Goal: Task Accomplishment & Management: Manage account settings

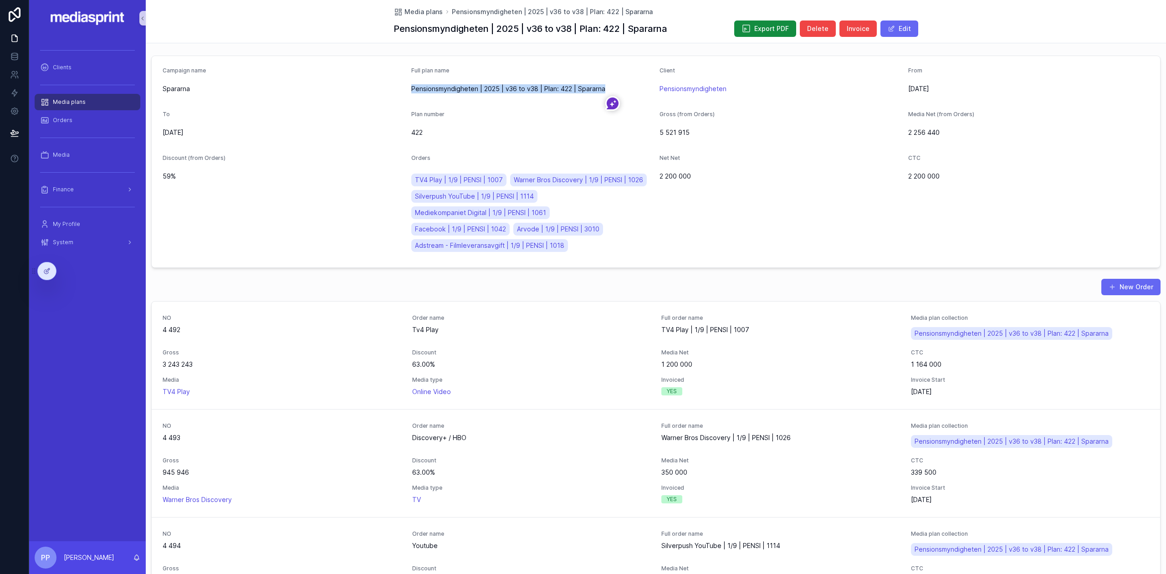
click at [73, 104] on span "Media plans" at bounding box center [69, 101] width 33 height 7
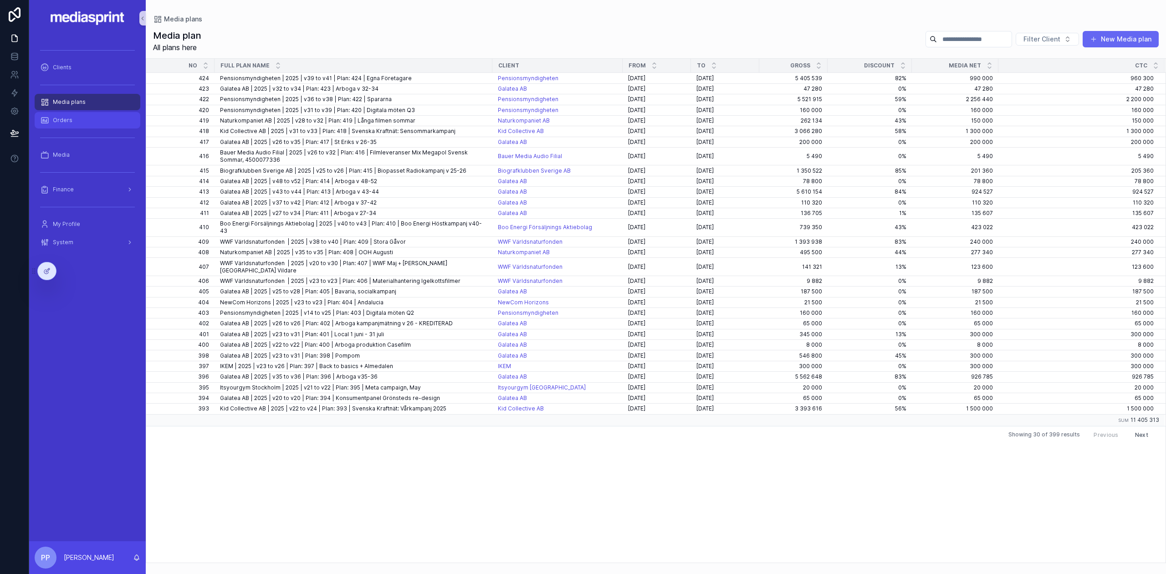
click at [62, 125] on div "Orders" at bounding box center [87, 120] width 95 height 15
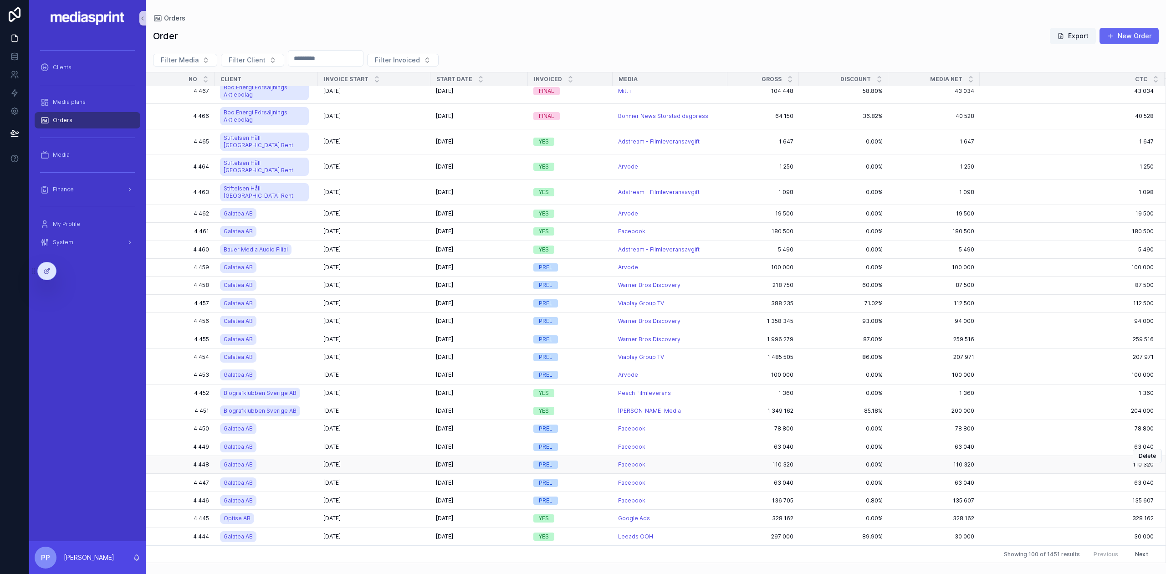
scroll to position [788, 0]
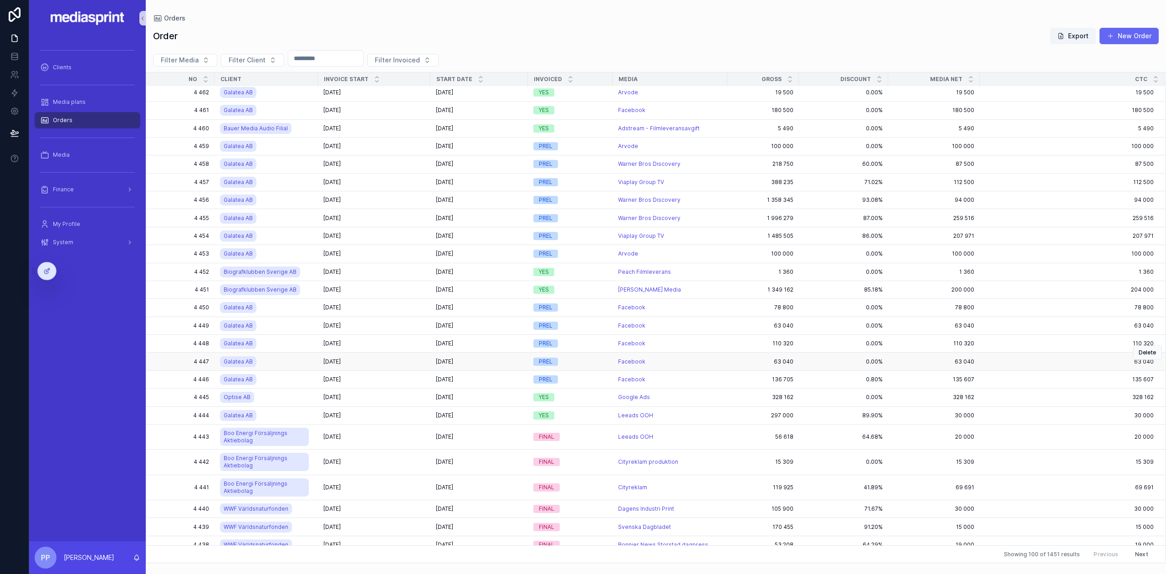
click at [393, 358] on div "[DATE] [DATE]" at bounding box center [374, 361] width 102 height 7
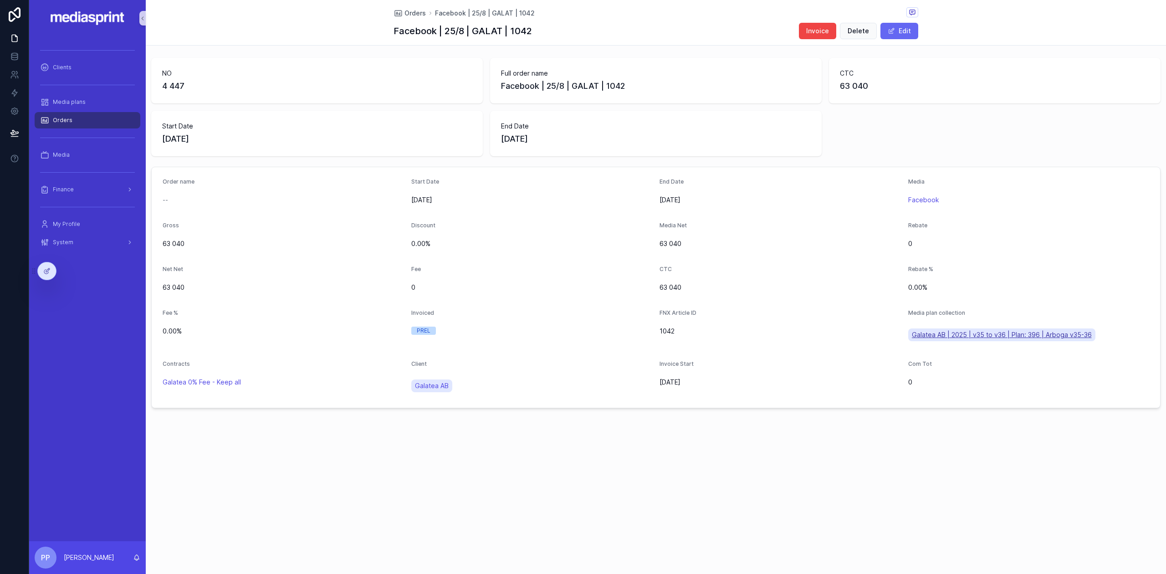
click at [998, 332] on span "Galatea AB | 2025 | v35 to v36 | Plan: 396 | Arboga v35-36" at bounding box center [1002, 334] width 180 height 9
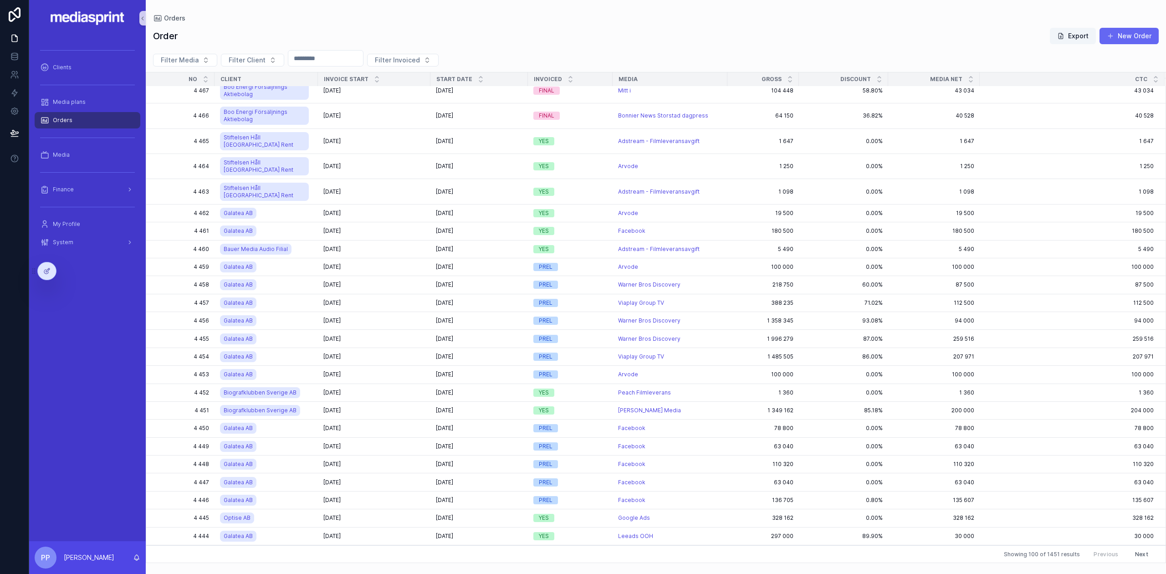
scroll to position [788, 0]
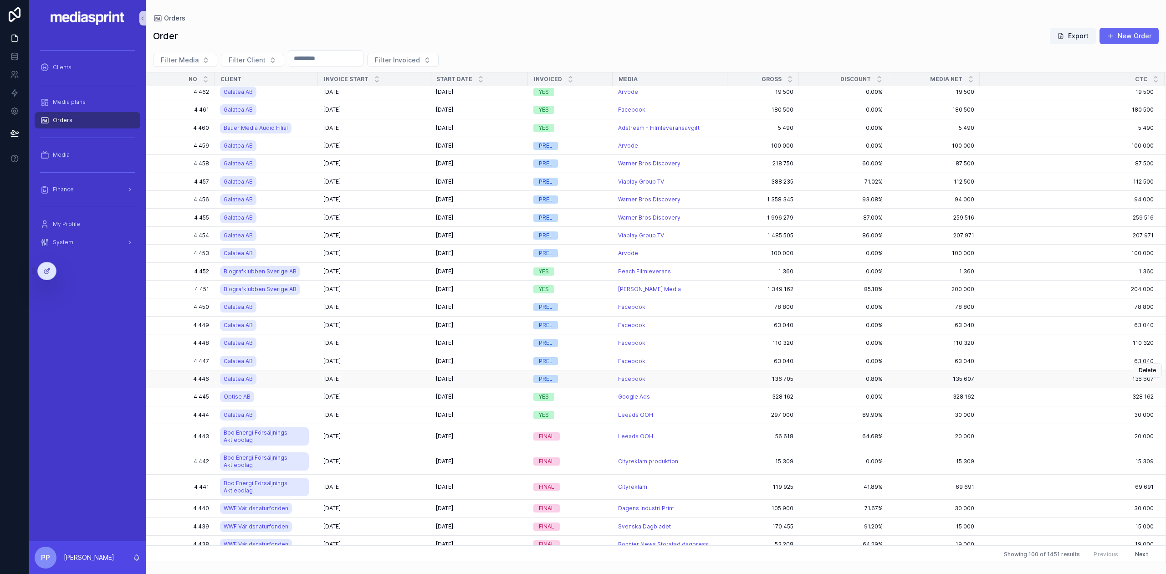
click at [384, 375] on div "[DATE] [DATE]" at bounding box center [374, 378] width 102 height 7
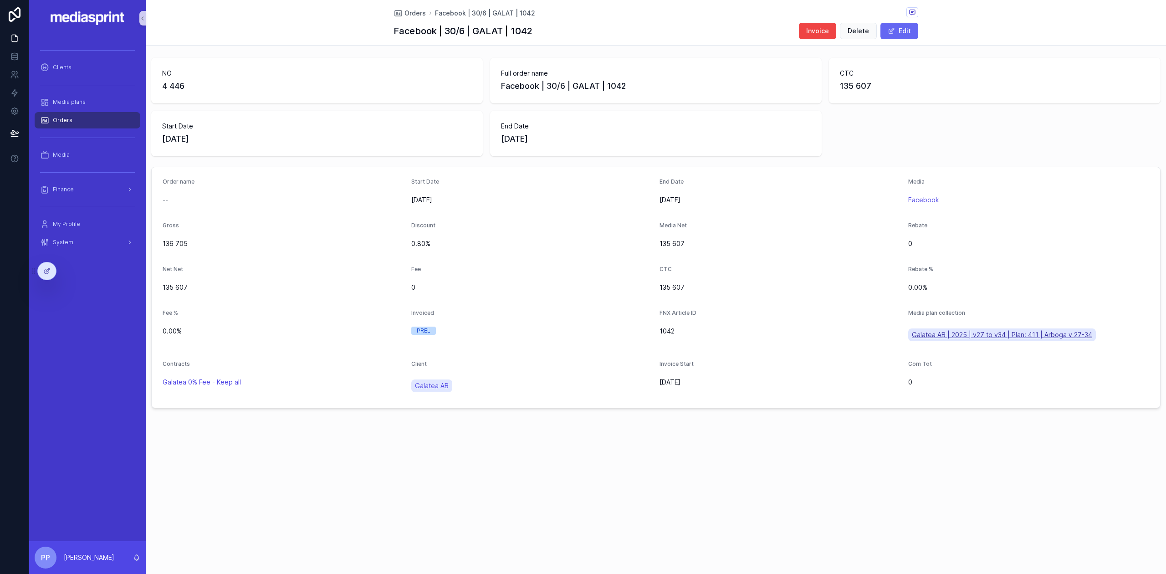
click at [1014, 333] on span "Galatea AB | 2025 | v27 to v34 | Plan: 411 | Arboga v 27-34" at bounding box center [1002, 334] width 180 height 9
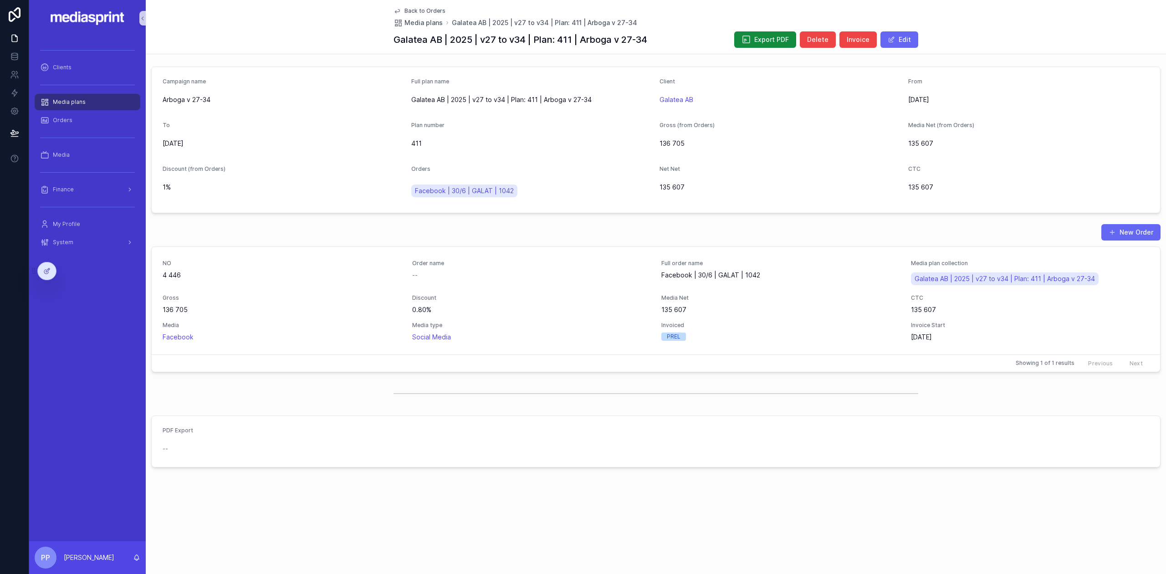
click at [415, 9] on span "Back to Orders" at bounding box center [424, 10] width 41 height 7
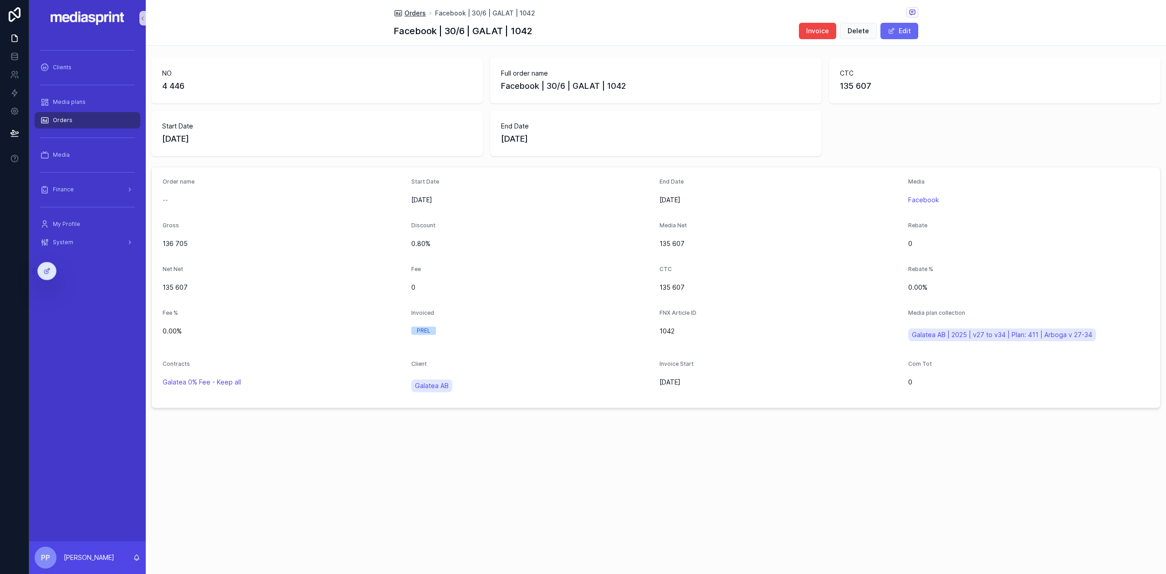
click at [416, 15] on span "Orders" at bounding box center [414, 13] width 21 height 9
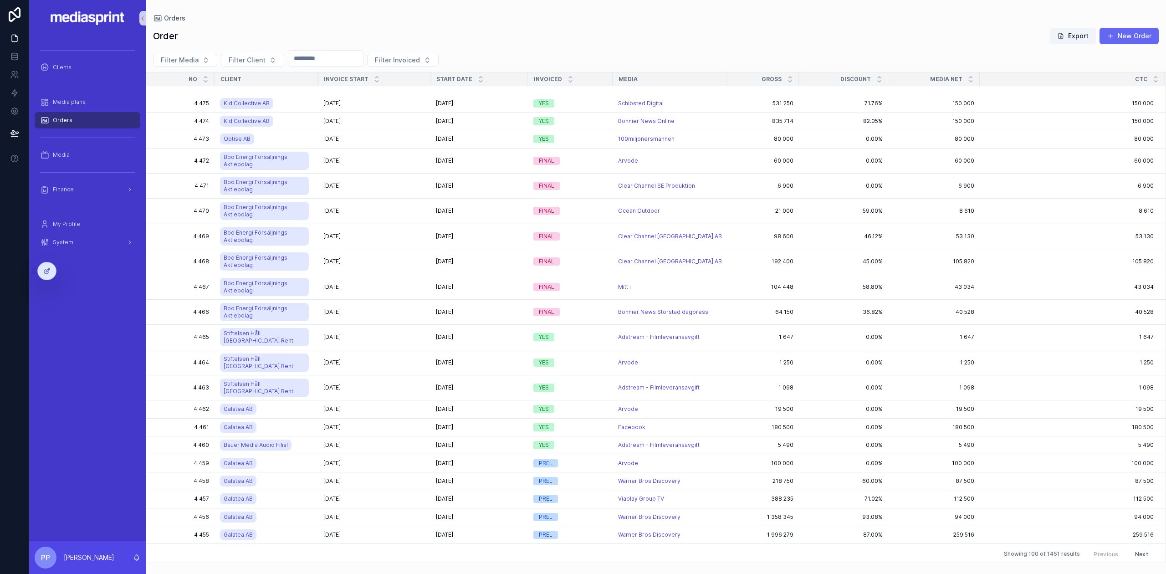
scroll to position [788, 0]
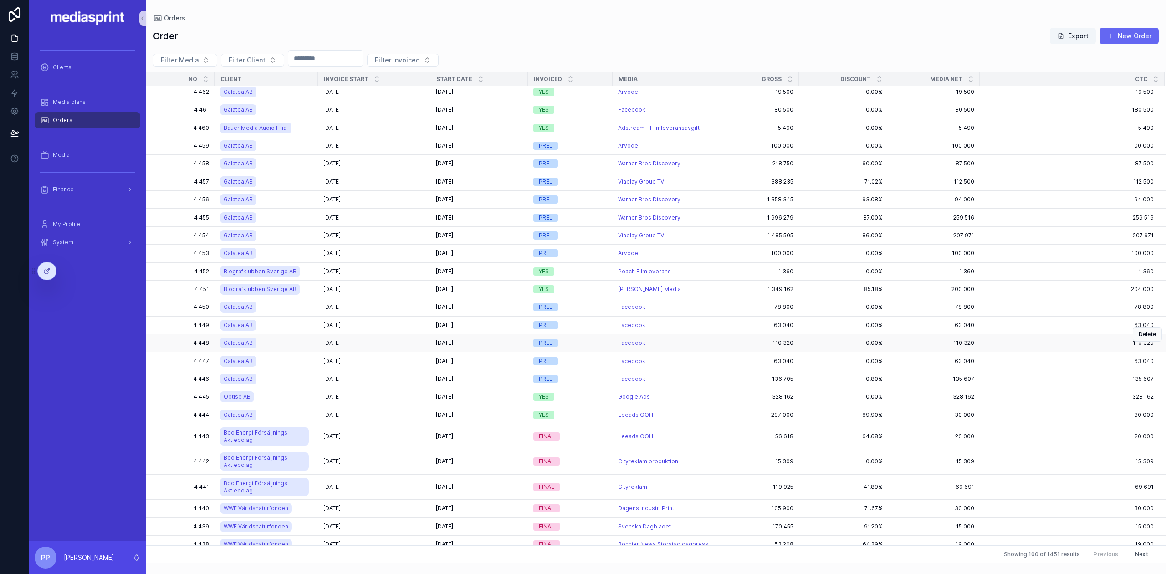
click at [408, 339] on div "[DATE] [DATE]" at bounding box center [374, 342] width 102 height 7
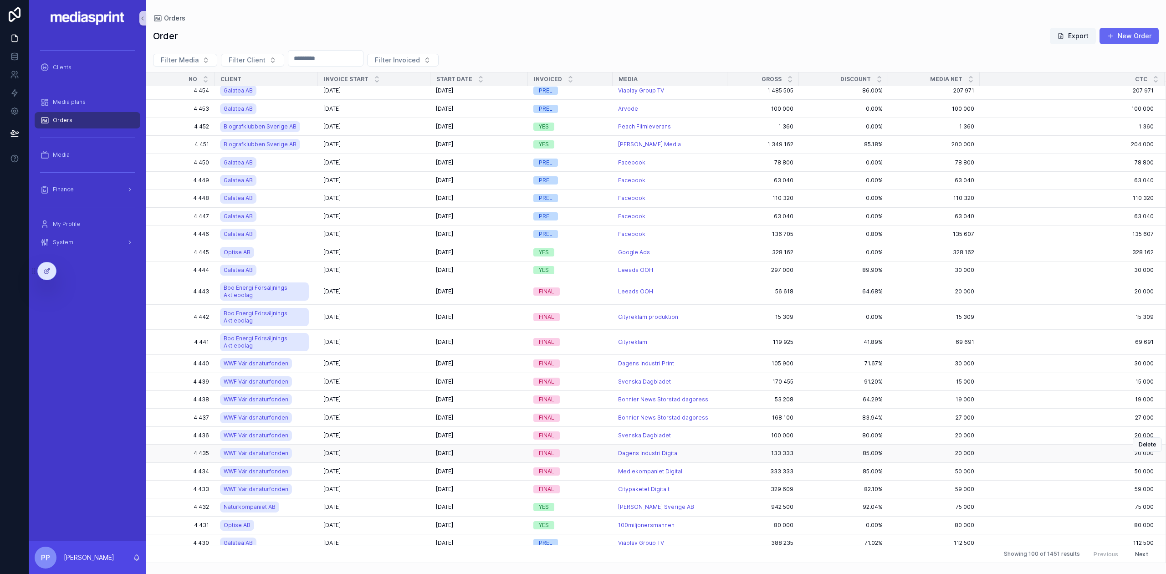
scroll to position [970, 0]
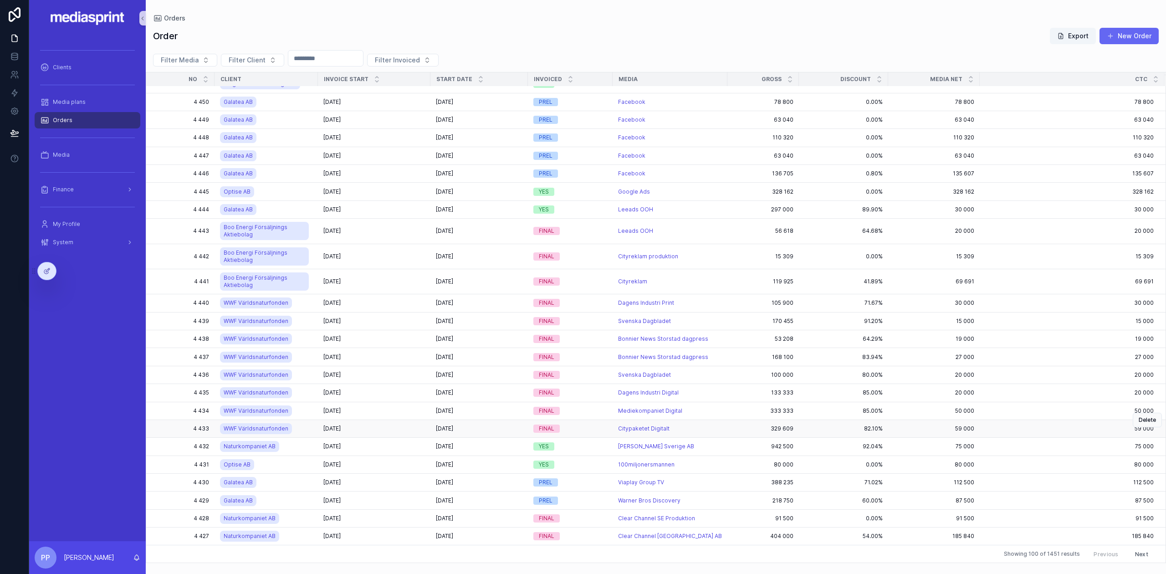
click at [381, 425] on div "[DATE] [DATE]" at bounding box center [374, 428] width 102 height 7
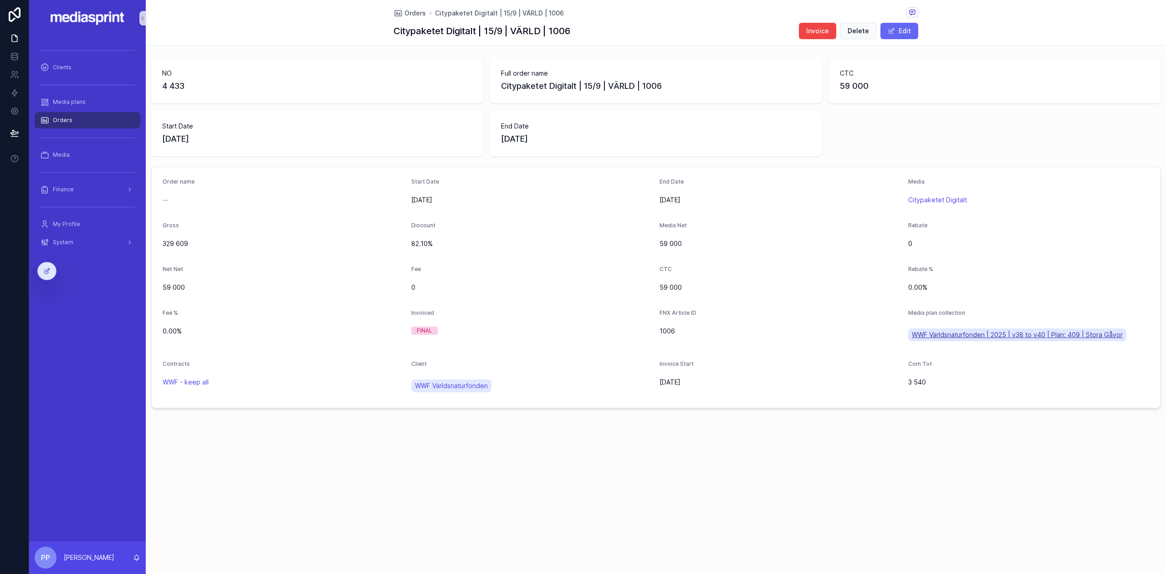
click at [970, 332] on span "WWF Världsnaturfonden | 2025 | v38 to v40 | Plan: 409 | Stora Gåvor" at bounding box center [1017, 334] width 211 height 9
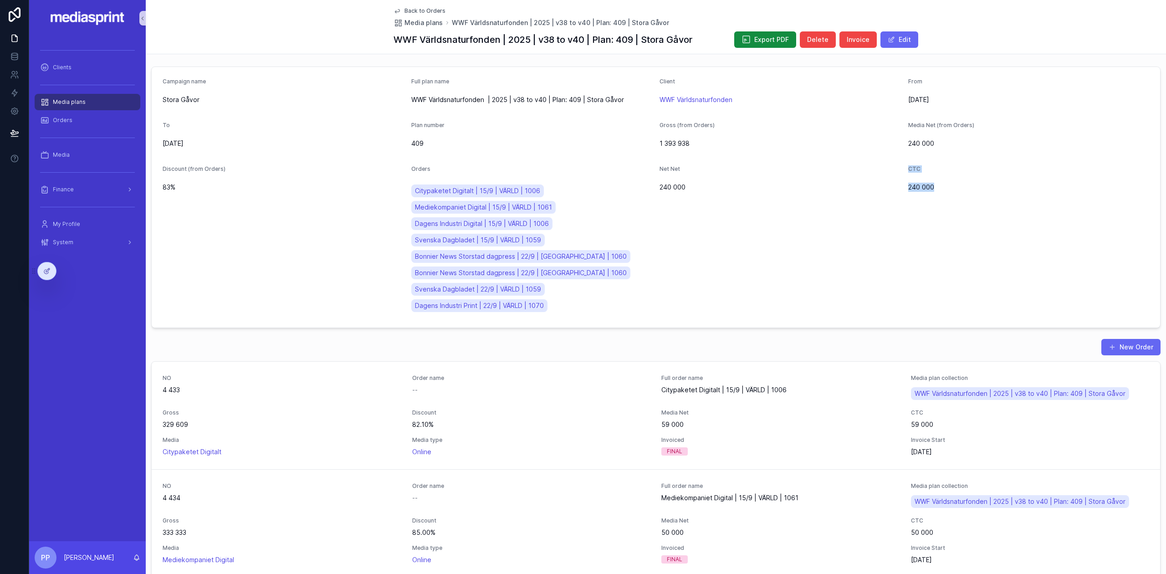
drag, startPoint x: 929, startPoint y: 184, endPoint x: 889, endPoint y: 187, distance: 40.2
click at [889, 187] on form "Campaign name Stora Gåvor Full plan name WWF Världsnaturfonden | 2025 | v38 to …" at bounding box center [656, 197] width 1008 height 261
click at [869, 196] on div "Net Net 240 000" at bounding box center [779, 240] width 241 height 151
drag, startPoint x: 909, startPoint y: 192, endPoint x: 894, endPoint y: 192, distance: 14.6
click at [894, 192] on form "Campaign name Stora Gåvor Full plan name WWF Världsnaturfonden | 2025 | v38 to …" at bounding box center [656, 197] width 1008 height 261
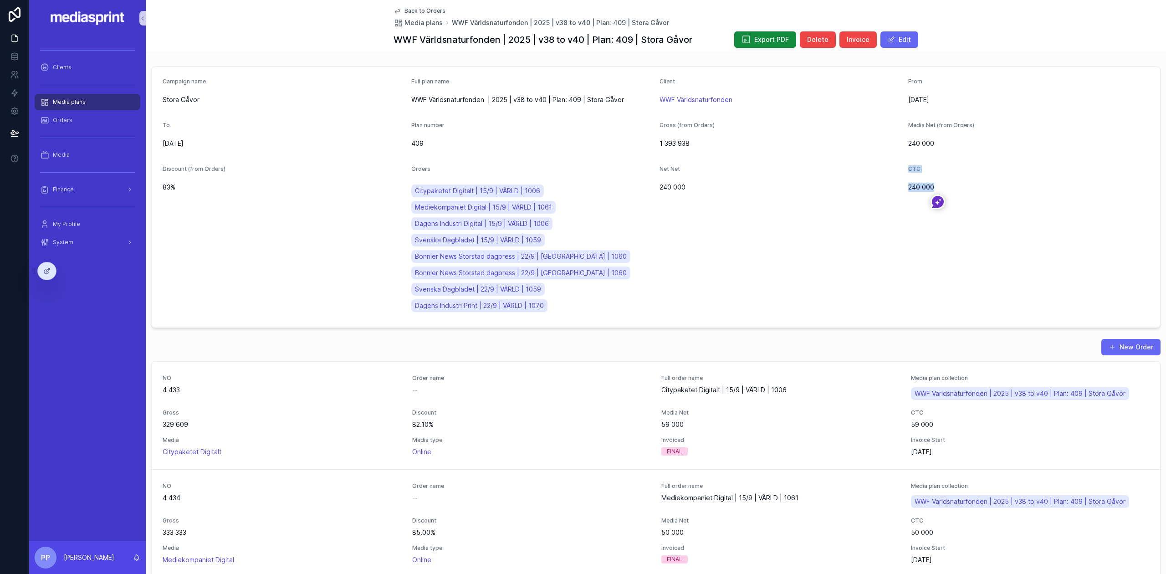
click at [875, 205] on div "Net Net 240 000" at bounding box center [779, 240] width 241 height 151
drag, startPoint x: 904, startPoint y: 183, endPoint x: 929, endPoint y: 188, distance: 25.5
click at [929, 188] on span "240 000" at bounding box center [1028, 187] width 241 height 9
click at [892, 189] on span "240 000" at bounding box center [779, 187] width 241 height 9
drag, startPoint x: 903, startPoint y: 186, endPoint x: 931, endPoint y: 188, distance: 28.3
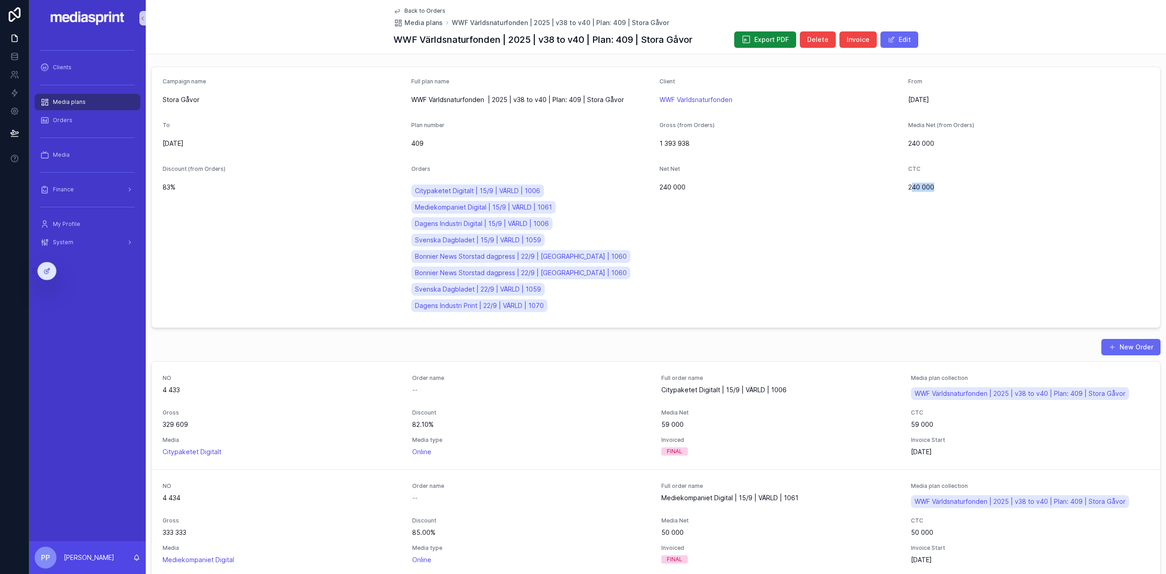
click at [930, 188] on span "240 000" at bounding box center [1028, 187] width 241 height 9
click at [918, 194] on div "240 000" at bounding box center [1028, 187] width 241 height 15
drag, startPoint x: 578, startPoint y: 99, endPoint x: 495, endPoint y: 97, distance: 83.8
click at [495, 97] on span "WWF Världsnaturfonden | 2025 | v38 to v40 | Plan: 409 | Stora Gåvor" at bounding box center [531, 99] width 241 height 9
click at [487, 97] on span "WWF Världsnaturfonden | 2025 | v38 to v40 | Plan: 409 | Stora Gåvor" at bounding box center [531, 99] width 241 height 9
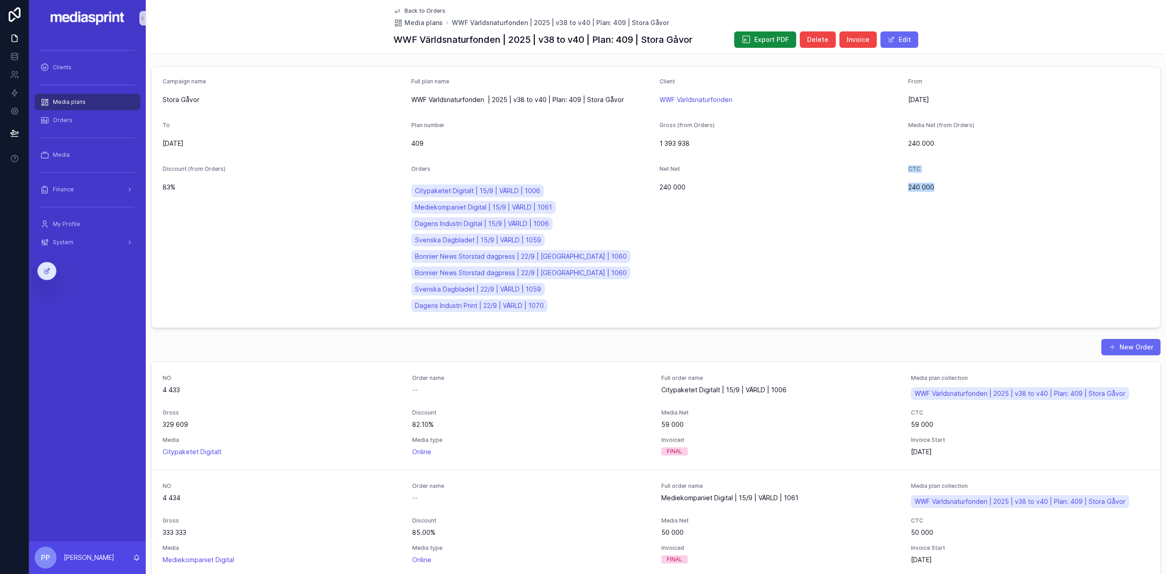
drag, startPoint x: 929, startPoint y: 183, endPoint x: 892, endPoint y: 185, distance: 36.9
click at [892, 185] on form "Campaign name Stora Gåvor Full plan name WWF Världsnaturfonden | 2025 | v38 to …" at bounding box center [656, 197] width 1008 height 261
click at [883, 191] on div "240 000" at bounding box center [779, 187] width 241 height 15
click at [872, 189] on span "240 000" at bounding box center [779, 187] width 241 height 9
click at [857, 37] on span "Invoice" at bounding box center [858, 39] width 23 height 9
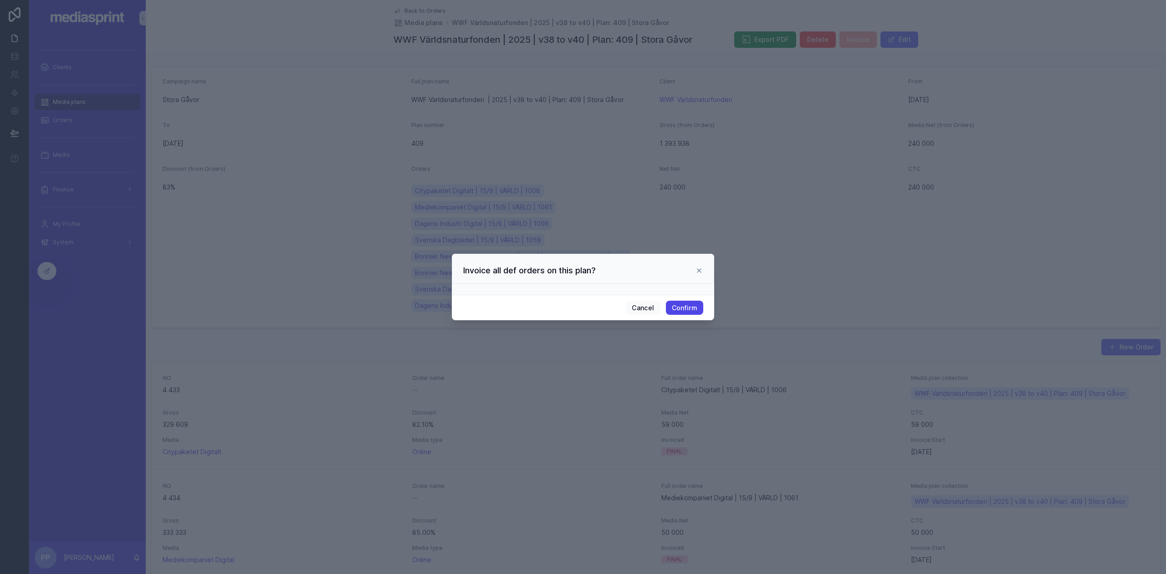
click at [692, 305] on button "Confirm" at bounding box center [684, 308] width 37 height 15
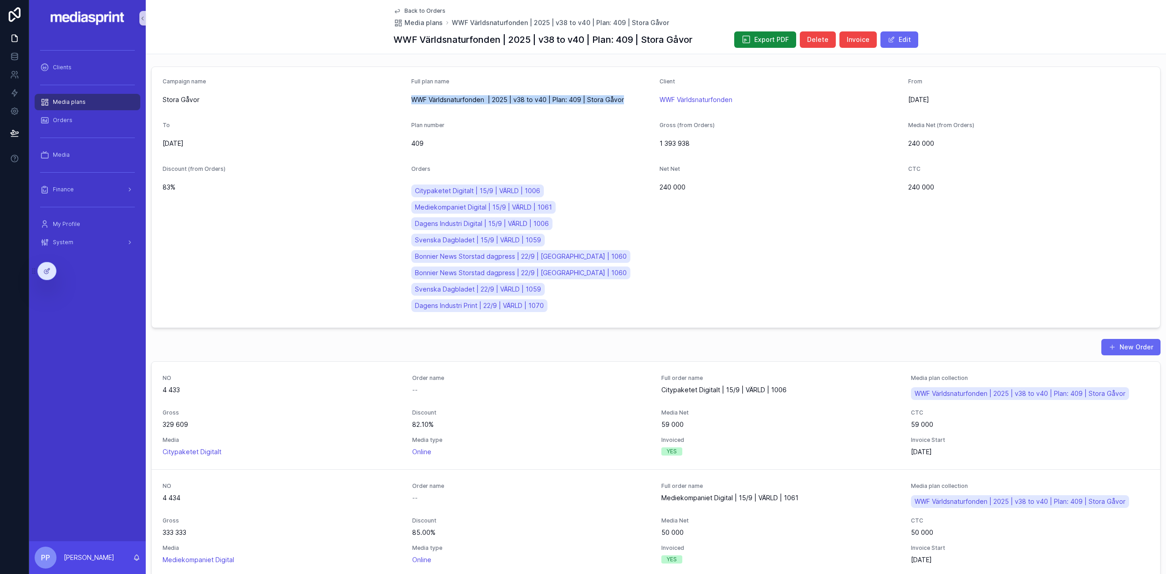
drag, startPoint x: 620, startPoint y: 99, endPoint x: 408, endPoint y: 100, distance: 211.8
click at [408, 100] on form "Campaign name Stora Gåvor Full plan name WWF Världsnaturfonden | 2025 | v38 to …" at bounding box center [656, 197] width 1008 height 261
copy span "WWF Världsnaturfonden | 2025 | v38 to v40 | Plan: 409 | Stora Gåvor"
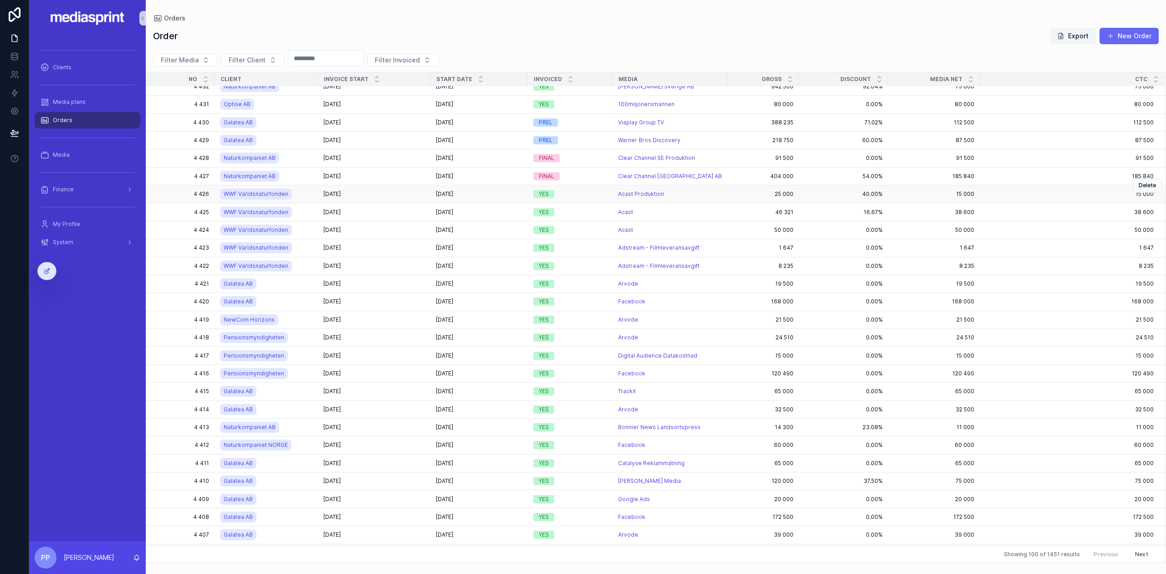
scroll to position [1207, 0]
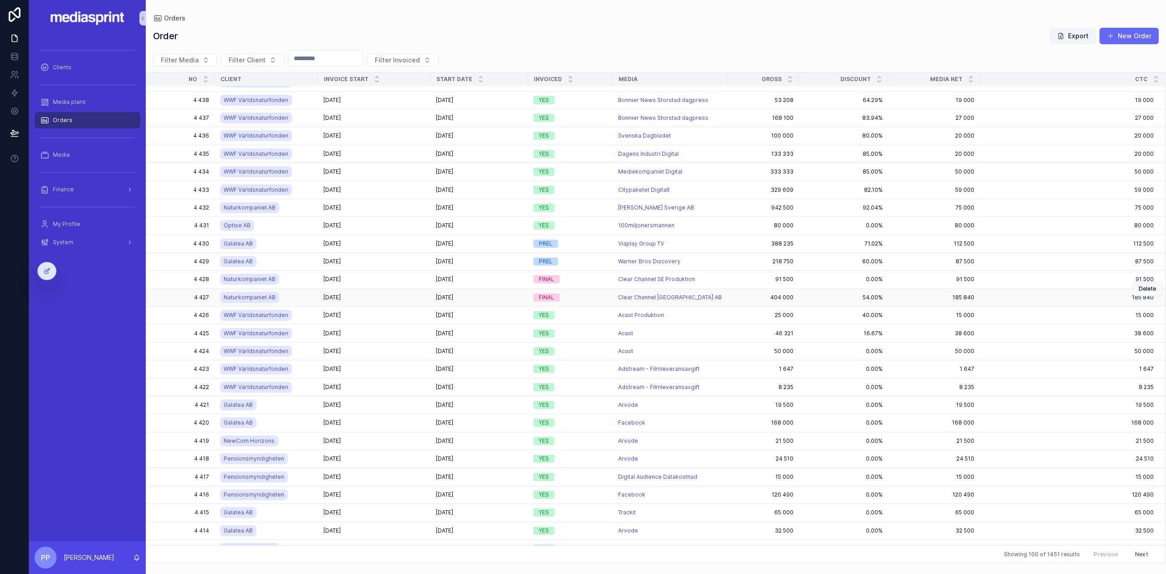
click at [375, 294] on div "[DATE] [DATE]" at bounding box center [374, 297] width 102 height 7
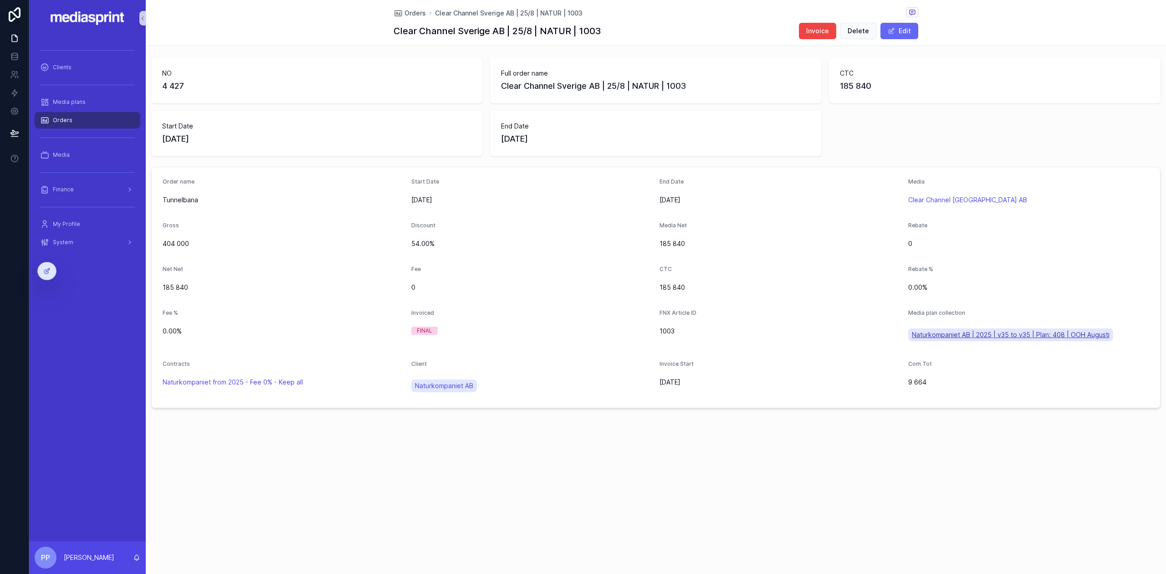
click at [1020, 332] on span "Naturkompaniet AB | 2025 | v35 to v35 | Plan: 408 | OOH Augusti" at bounding box center [1011, 334] width 198 height 9
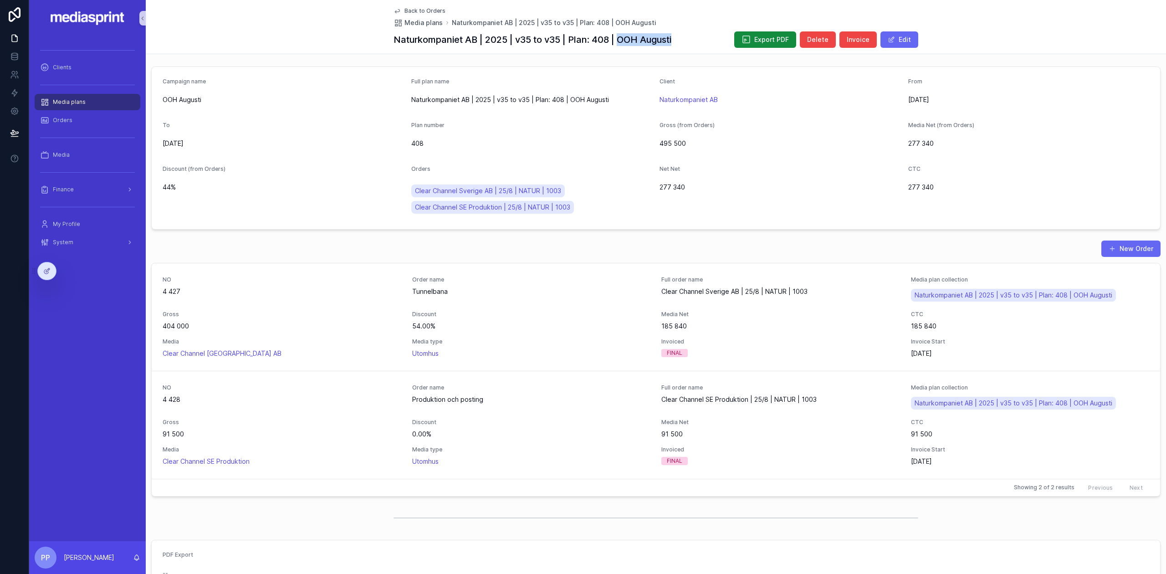
drag, startPoint x: 676, startPoint y: 40, endPoint x: 617, endPoint y: 40, distance: 59.2
click at [617, 40] on div "Naturkompaniet AB | 2025 | v35 to v35 | Plan: 408 | OOH Augusti Export PDF Dele…" at bounding box center [655, 39] width 525 height 17
copy h1 "OOH Augusti"
click at [858, 35] on span "Invoice" at bounding box center [858, 39] width 23 height 9
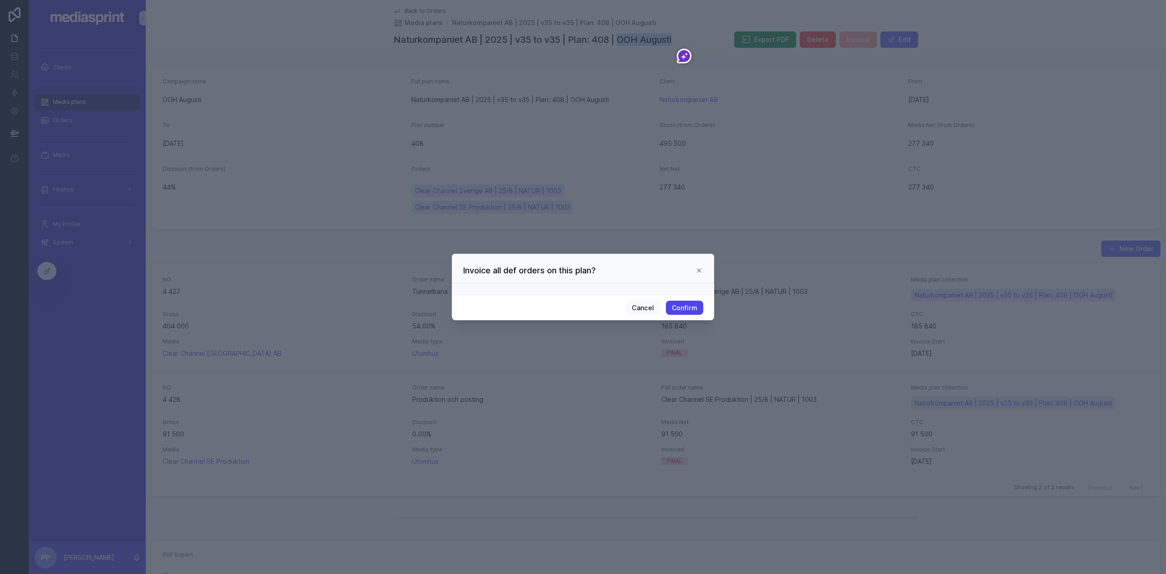
click at [688, 307] on button "Confirm" at bounding box center [684, 308] width 37 height 15
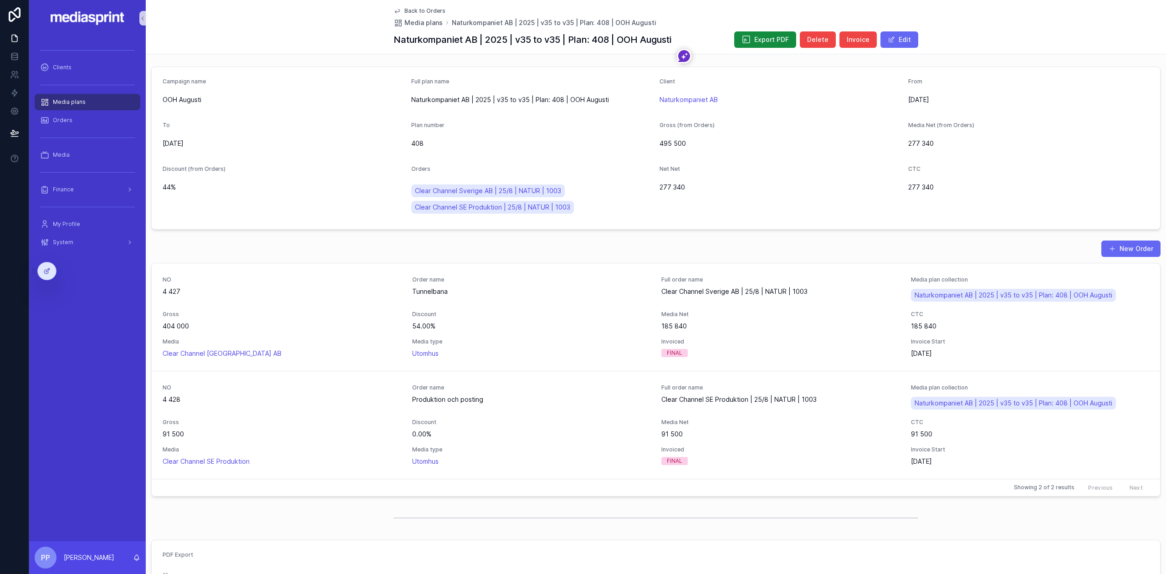
click at [625, 242] on div "New Order" at bounding box center [655, 248] width 1009 height 17
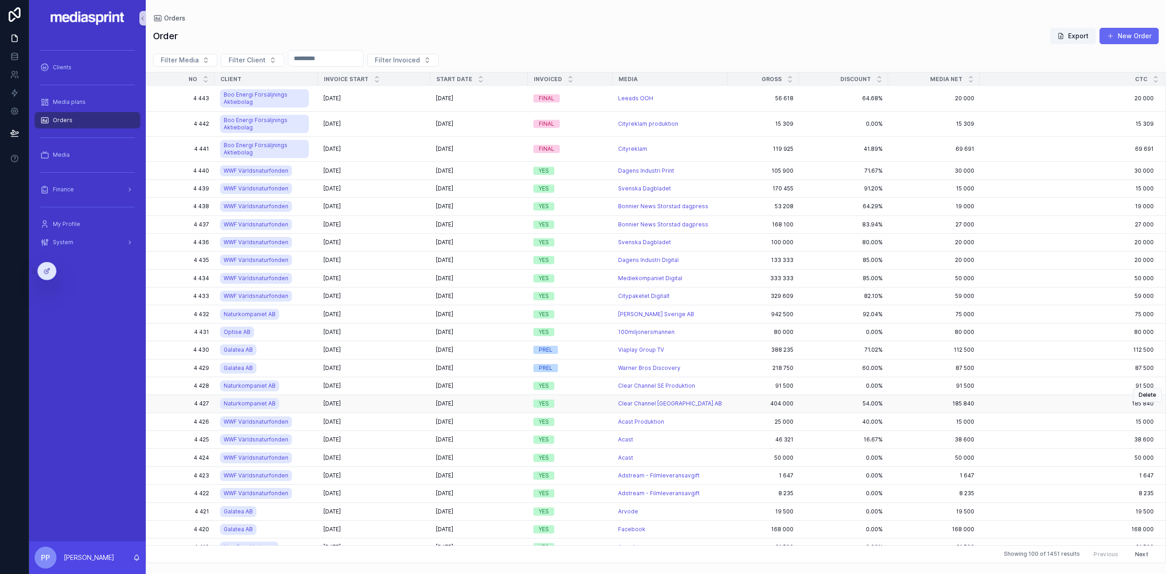
scroll to position [1216, 0]
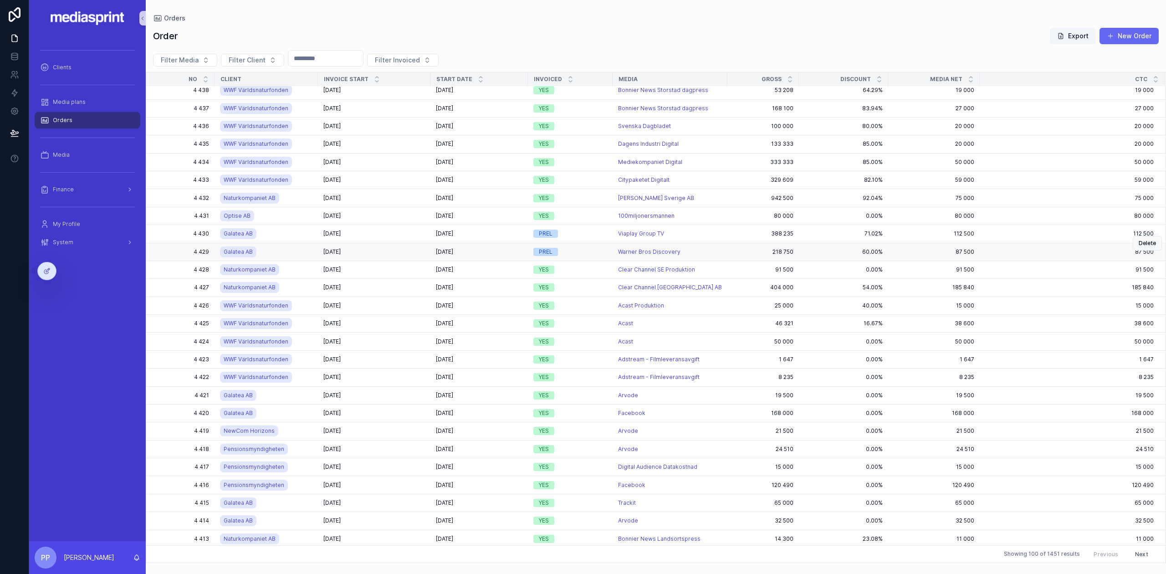
click at [367, 248] on div "[DATE] [DATE]" at bounding box center [374, 251] width 102 height 7
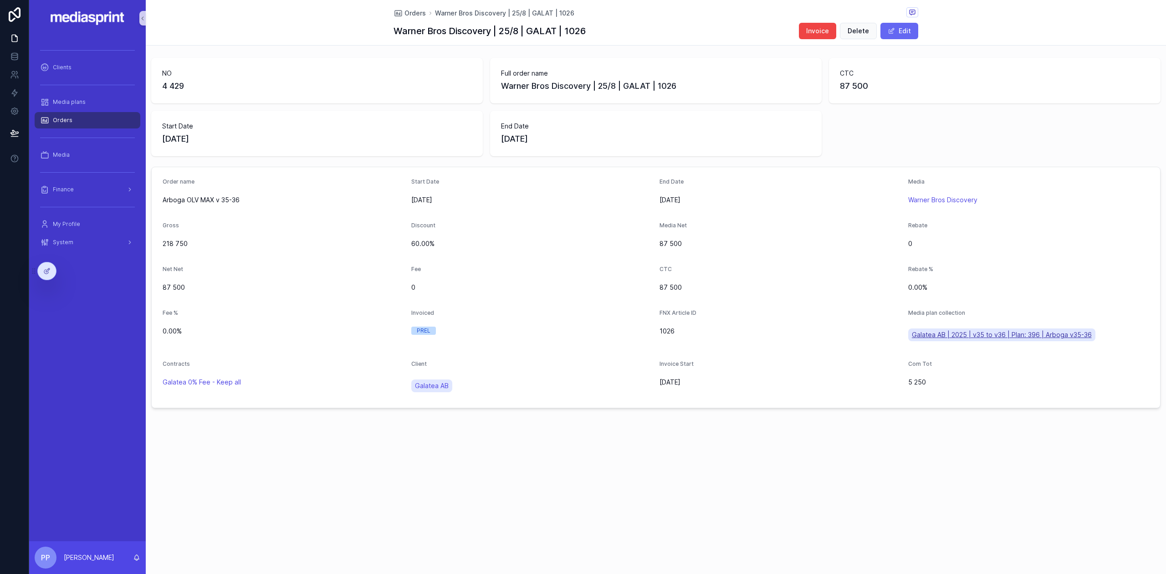
click at [1027, 337] on span "Galatea AB | 2025 | v35 to v36 | Plan: 396 | Arboga v35-36" at bounding box center [1002, 334] width 180 height 9
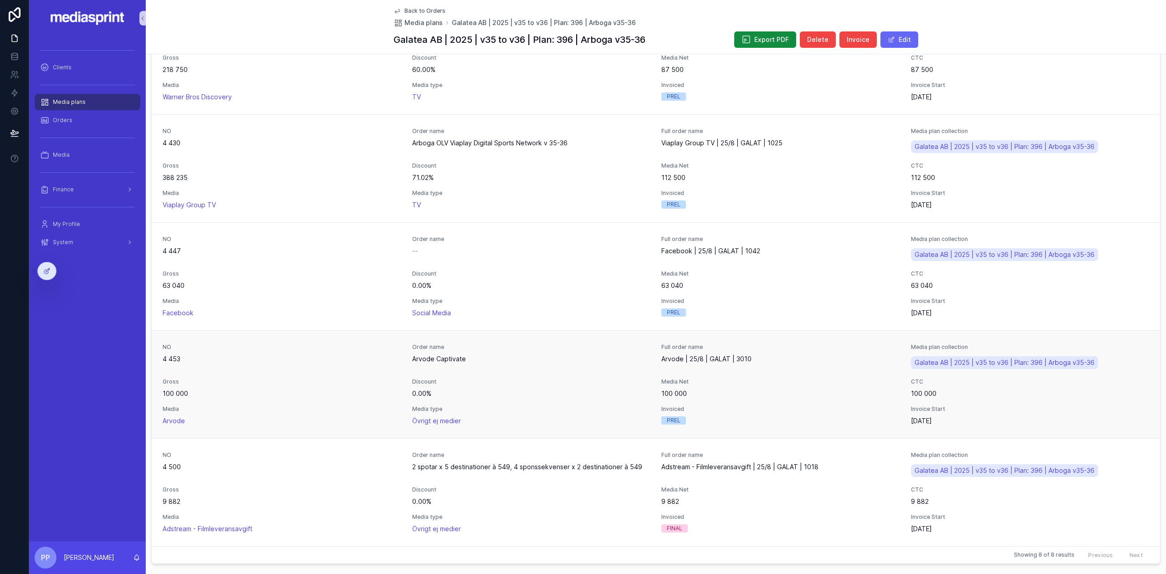
scroll to position [668, 0]
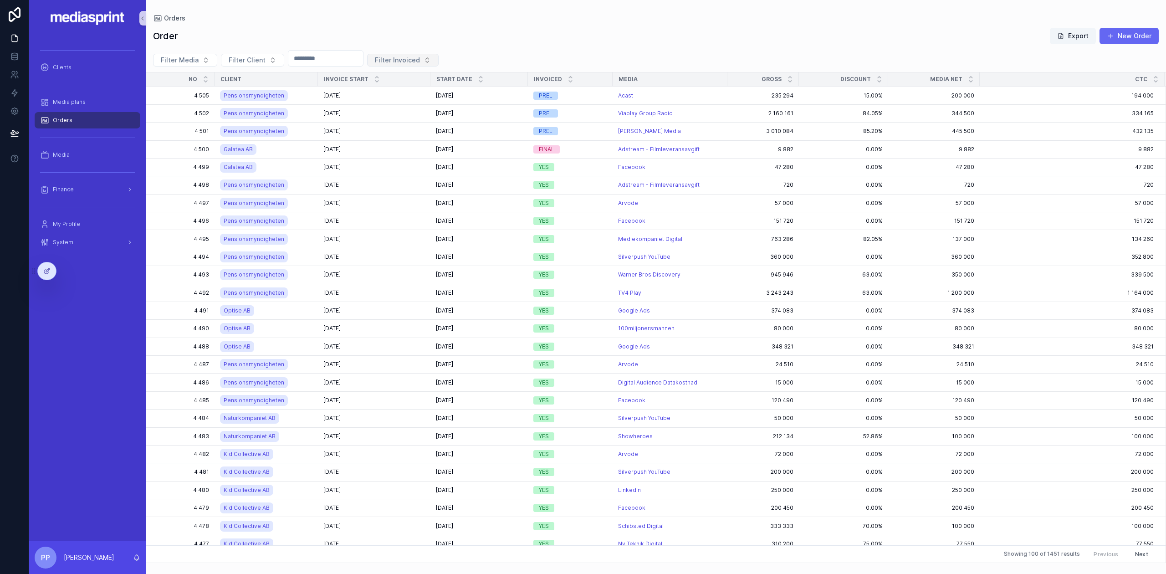
click at [416, 57] on span "Filter Invoiced" at bounding box center [397, 60] width 45 height 9
click at [389, 109] on div "FINAL" at bounding box center [417, 109] width 109 height 15
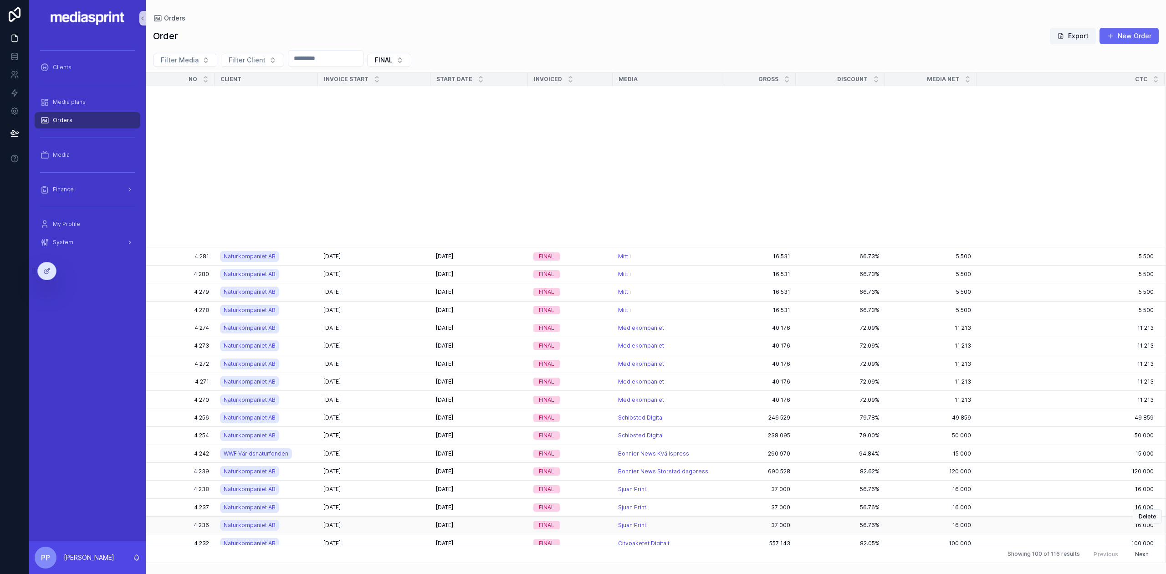
scroll to position [910, 0]
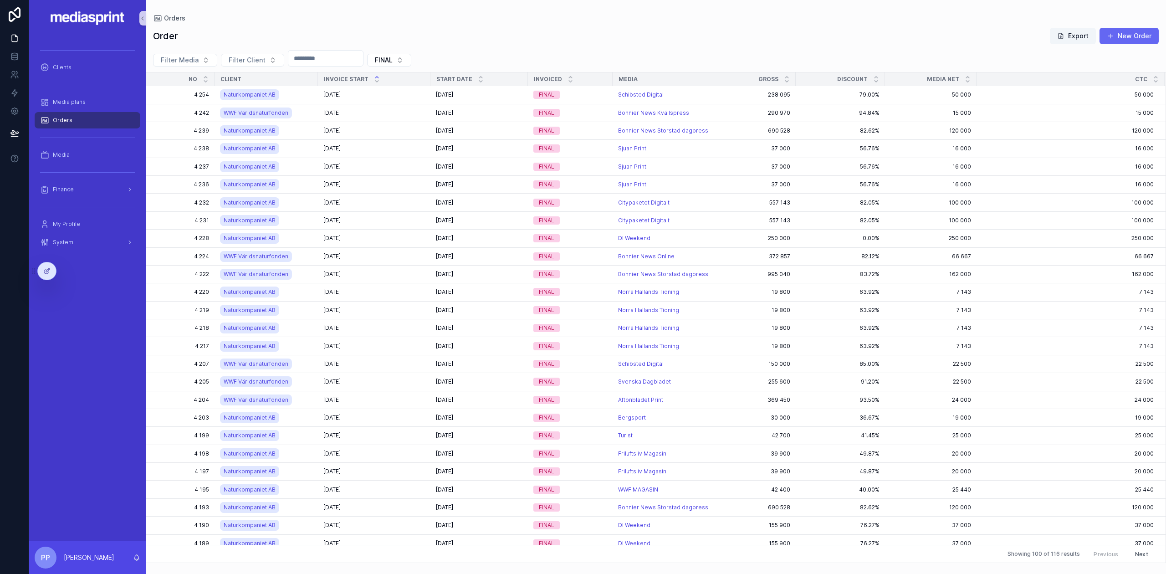
click at [375, 77] on icon "scrollable content" at bounding box center [377, 77] width 6 height 6
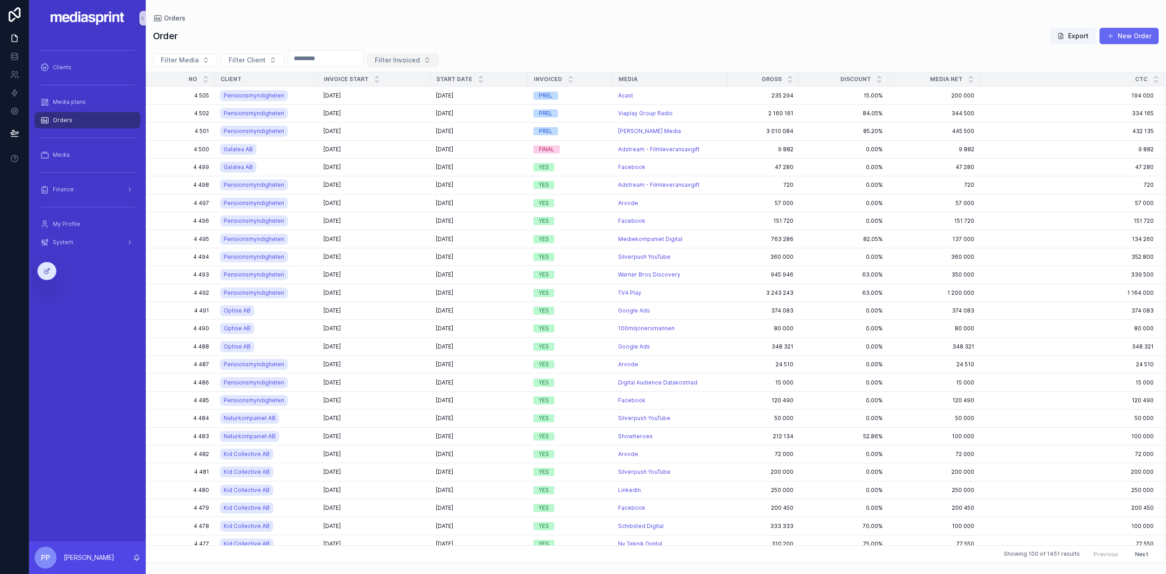
click at [419, 62] on span "Filter Invoiced" at bounding box center [397, 60] width 45 height 9
click at [557, 31] on div "Order Export New Order" at bounding box center [656, 35] width 1006 height 17
click at [179, 63] on span "Filter Media" at bounding box center [180, 60] width 38 height 9
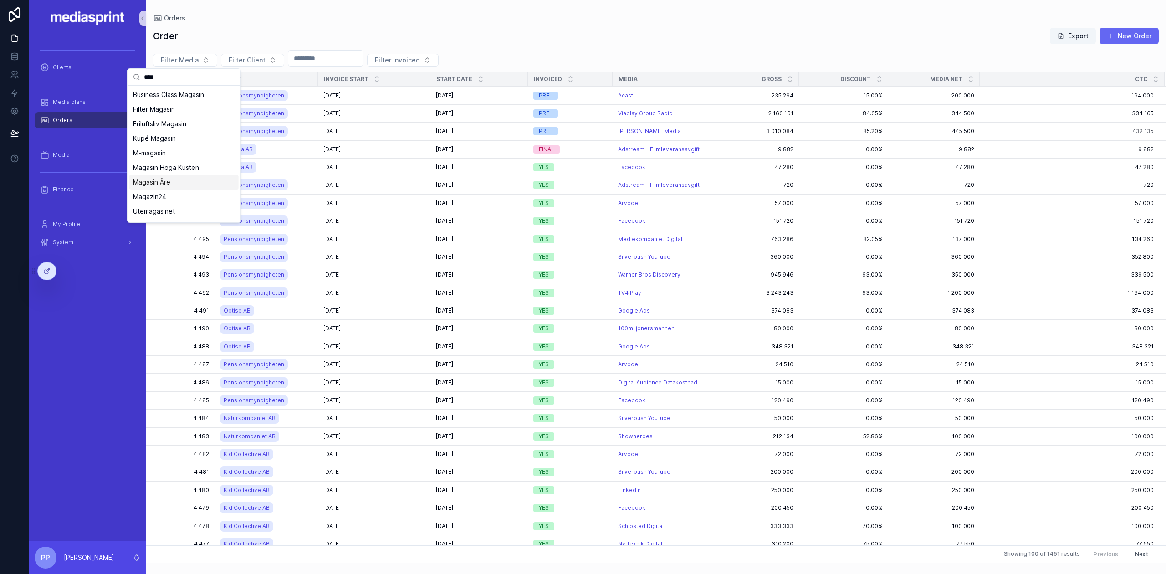
type input "****"
click at [163, 181] on span "Magasin Åre" at bounding box center [151, 182] width 37 height 9
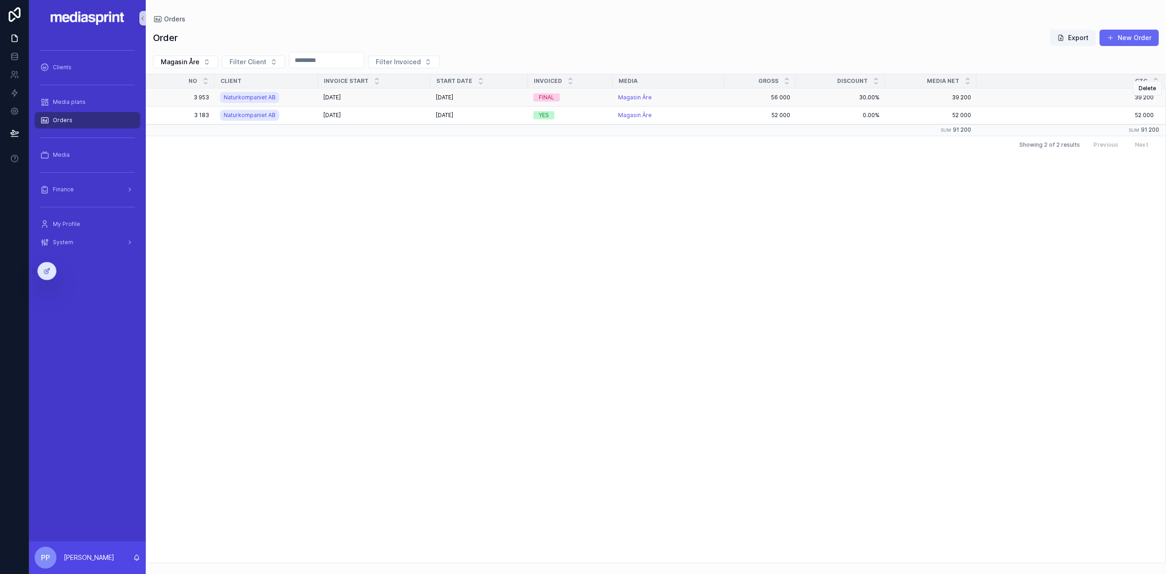
click at [386, 97] on div "[DATE] [DATE]" at bounding box center [374, 97] width 102 height 7
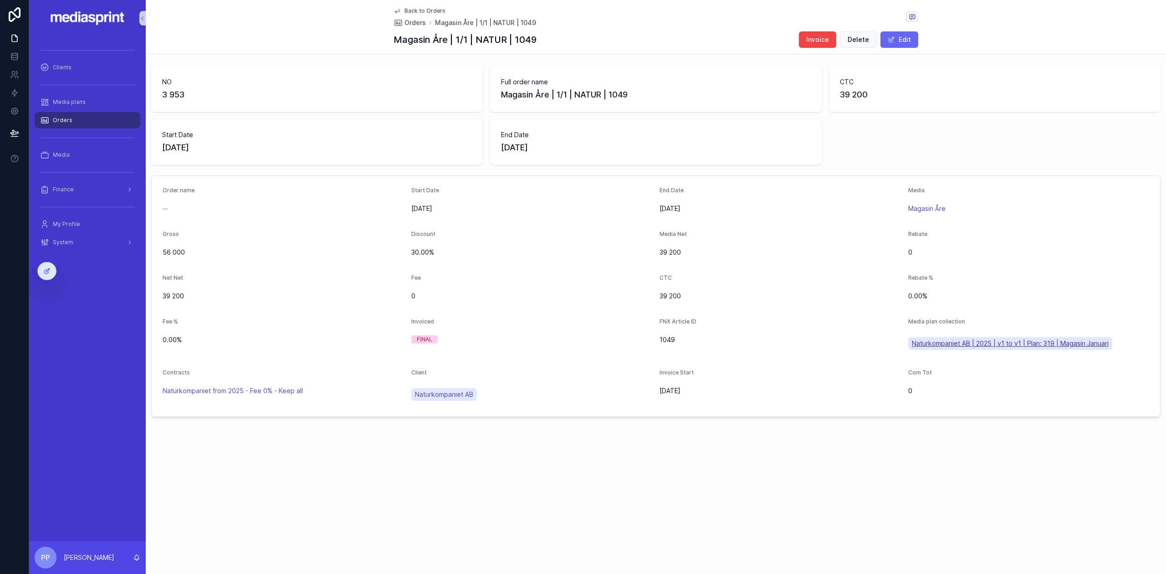
click at [1020, 343] on span "Naturkompaniet AB | 2025 | v1 to v1 | Plan: 319 | Magasin Januari" at bounding box center [1010, 343] width 197 height 9
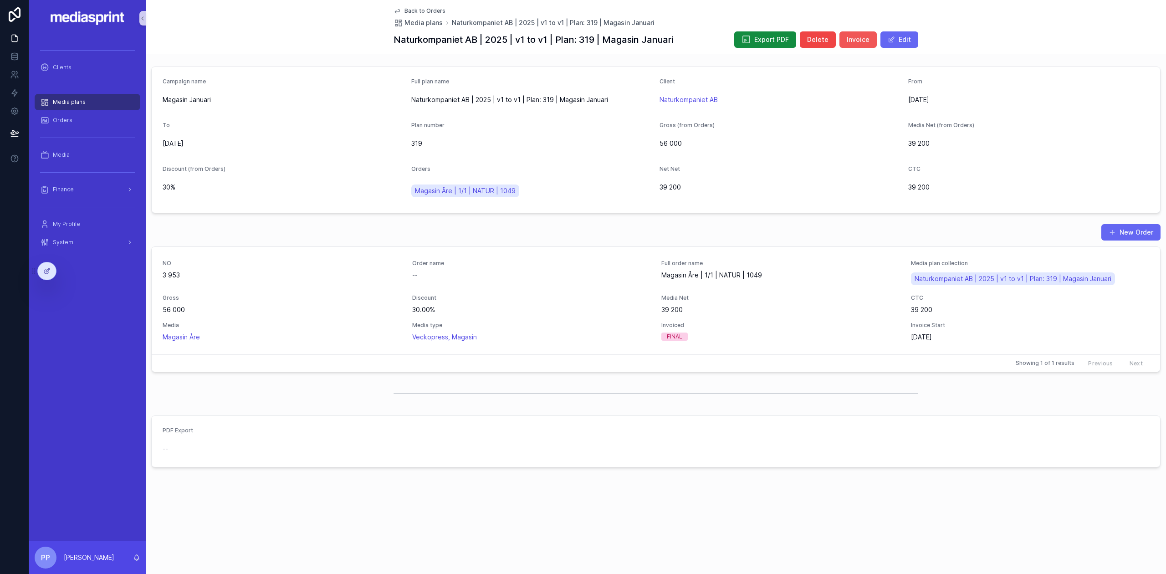
click at [857, 38] on span "Invoice" at bounding box center [858, 39] width 23 height 9
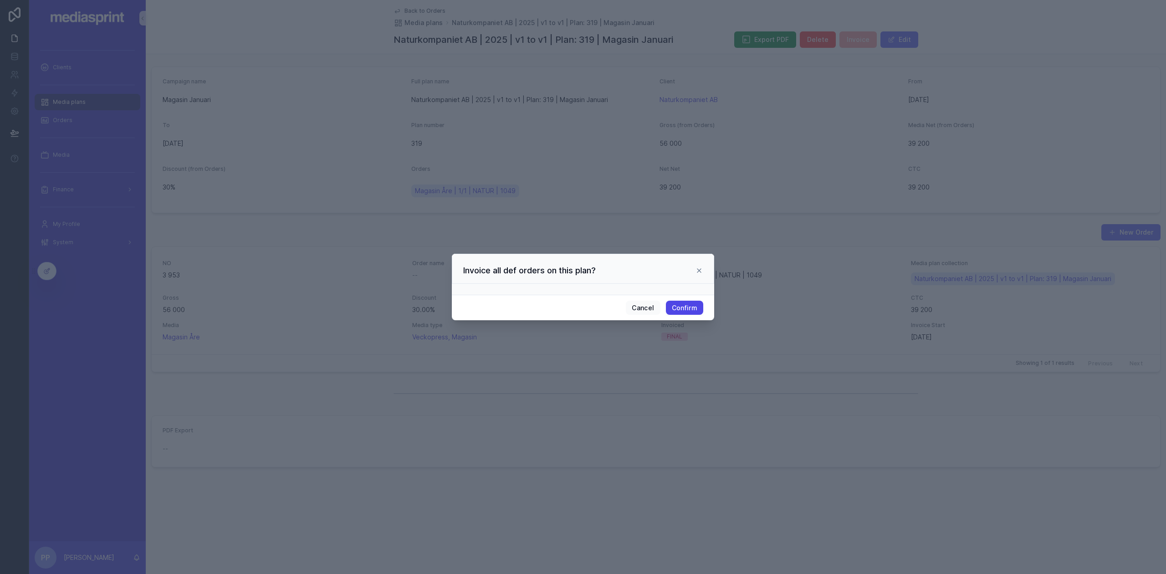
click at [692, 303] on button "Confirm" at bounding box center [684, 308] width 37 height 15
